Goal: Browse casually

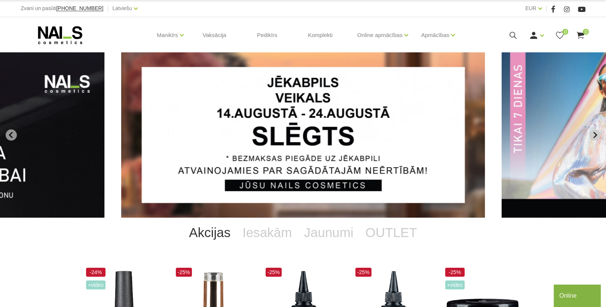
click at [596, 135] on icon "Next slide" at bounding box center [595, 135] width 7 height 7
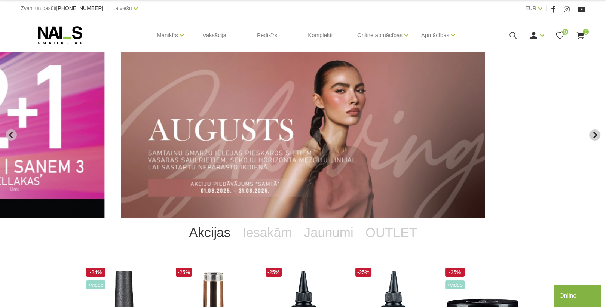
click at [595, 136] on icon "Next slide" at bounding box center [595, 135] width 7 height 7
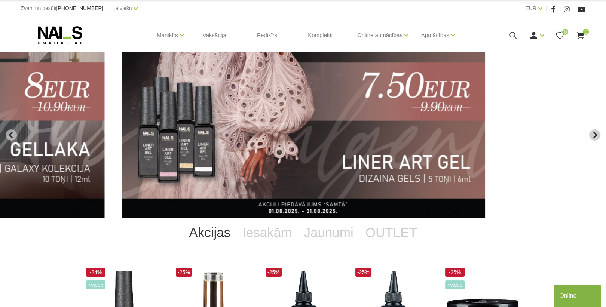
click at [594, 134] on icon "Next slide" at bounding box center [595, 135] width 7 height 7
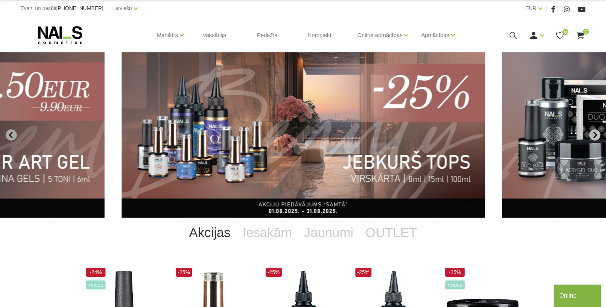
click at [594, 134] on icon "Next slide" at bounding box center [595, 135] width 7 height 7
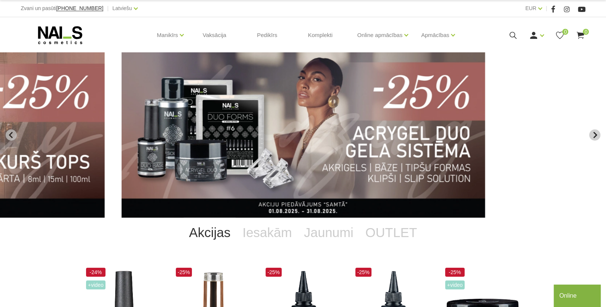
click at [594, 134] on icon "Next slide" at bounding box center [595, 135] width 7 height 7
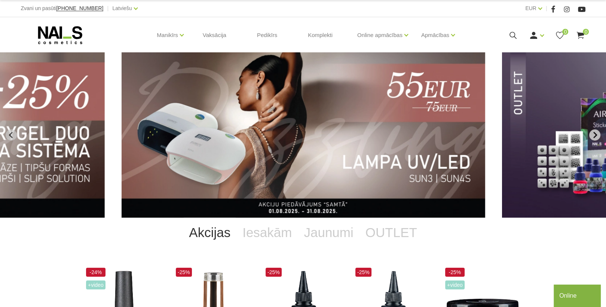
click at [594, 134] on icon "Next slide" at bounding box center [595, 135] width 7 height 7
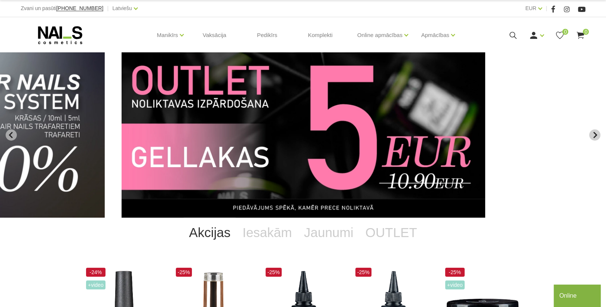
click at [593, 134] on icon "Next slide" at bounding box center [595, 135] width 7 height 7
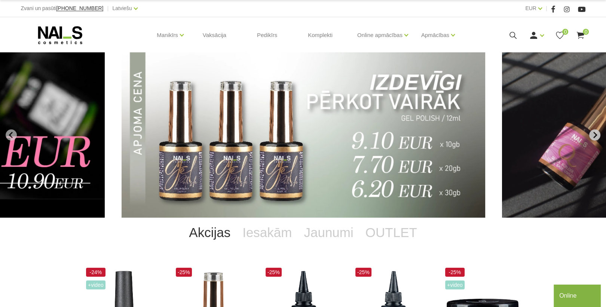
click at [593, 134] on icon "Next slide" at bounding box center [595, 135] width 7 height 7
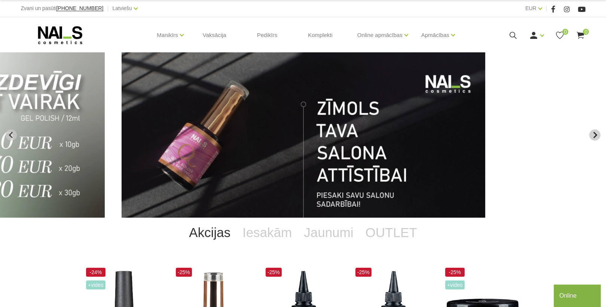
click at [593, 134] on icon "Next slide" at bounding box center [595, 135] width 7 height 7
